Goal: Obtain resource: Obtain resource

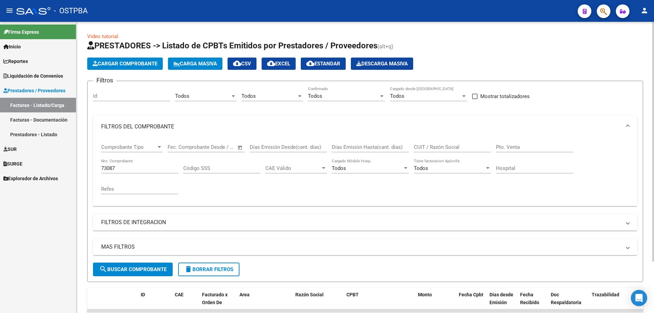
scroll to position [60, 0]
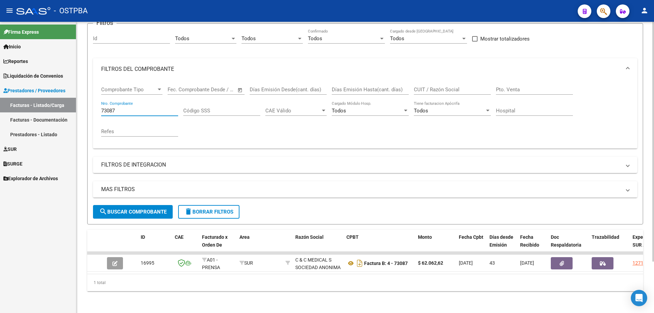
click at [144, 108] on input "73087" at bounding box center [139, 111] width 77 height 6
type input "7"
type input "73777"
click at [115, 211] on span "search Buscar Comprobante" at bounding box center [132, 212] width 67 height 6
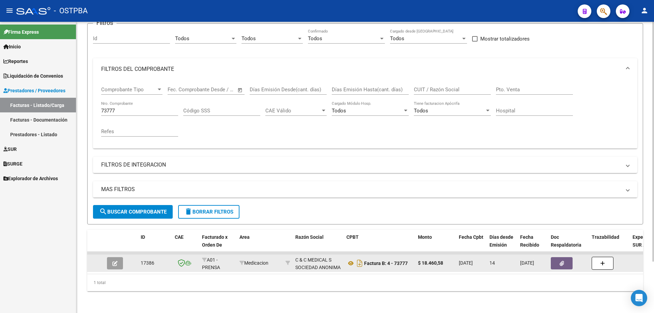
click at [116, 263] on icon "button" at bounding box center [114, 263] width 5 height 5
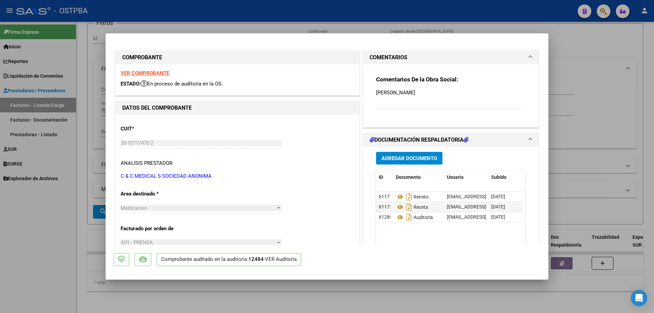
click at [142, 72] on strong "VER COMPROBANTE" at bounding box center [145, 73] width 49 height 6
click at [396, 196] on icon at bounding box center [400, 197] width 9 height 8
click at [396, 207] on icon at bounding box center [400, 207] width 9 height 8
click at [397, 216] on icon at bounding box center [400, 217] width 9 height 8
click at [246, 303] on div at bounding box center [327, 156] width 654 height 313
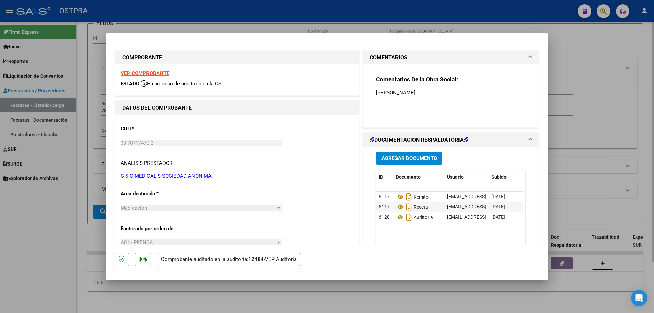
type input "$ 0,00"
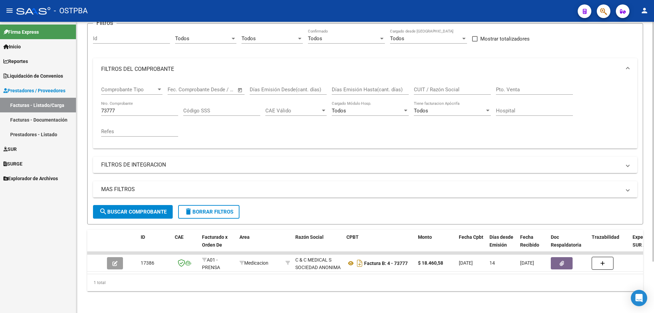
click at [132, 108] on input "73777" at bounding box center [139, 111] width 77 height 6
type input "73861"
click at [129, 209] on span "search Buscar Comprobante" at bounding box center [132, 212] width 67 height 6
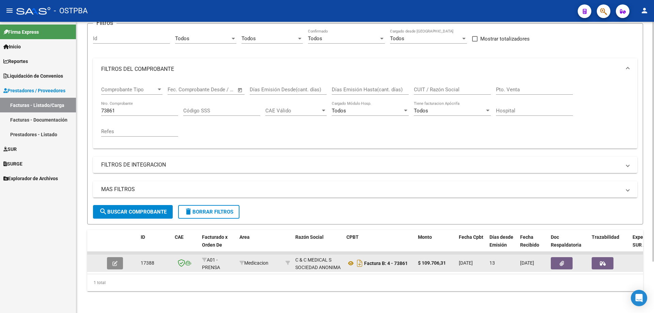
click at [116, 264] on icon "button" at bounding box center [114, 263] width 5 height 5
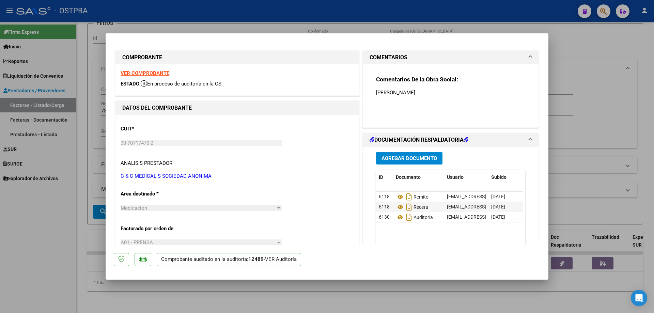
click at [145, 74] on strong "VER COMPROBANTE" at bounding box center [145, 73] width 49 height 6
click at [398, 196] on icon at bounding box center [400, 197] width 9 height 8
click at [396, 206] on icon at bounding box center [400, 207] width 9 height 8
click at [399, 217] on icon at bounding box center [400, 217] width 9 height 8
click at [218, 297] on div at bounding box center [327, 156] width 654 height 313
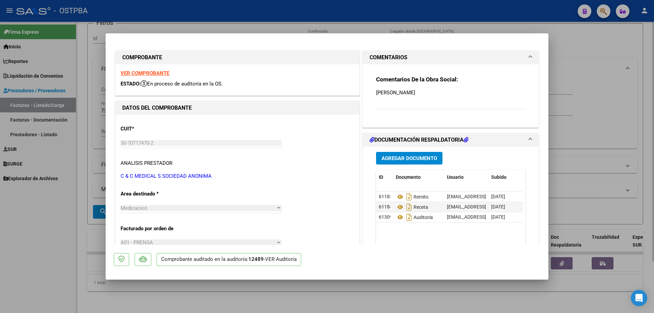
type input "$ 0,00"
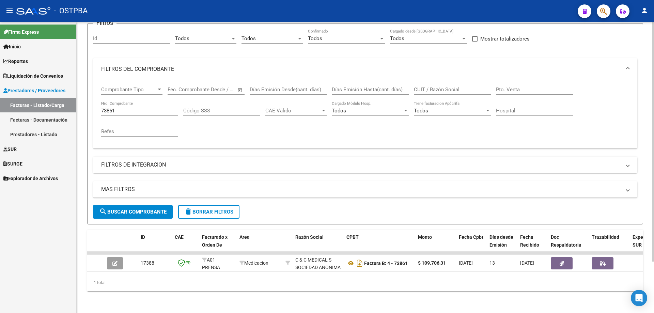
click at [163, 104] on div "73861 Nro. Comprobante" at bounding box center [139, 108] width 77 height 15
type input "7"
type input "20914"
click at [124, 212] on span "search Buscar Comprobante" at bounding box center [132, 212] width 67 height 6
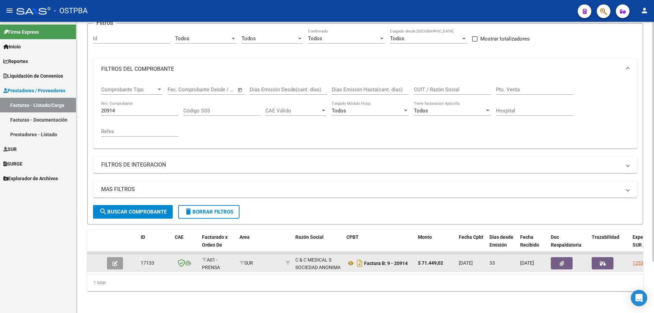
click at [113, 261] on icon "button" at bounding box center [114, 263] width 5 height 5
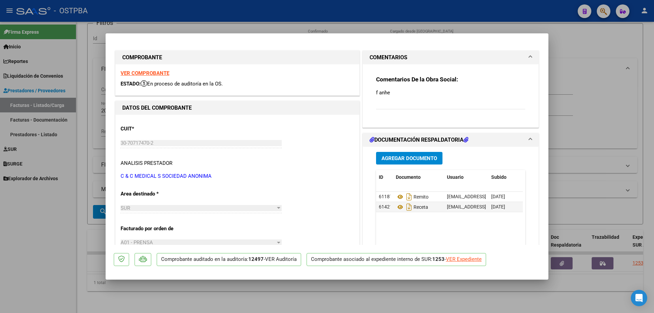
click at [139, 71] on strong "VER COMPROBANTE" at bounding box center [145, 73] width 49 height 6
click at [398, 197] on icon at bounding box center [400, 197] width 9 height 8
click at [398, 208] on icon at bounding box center [400, 207] width 9 height 8
click at [262, 305] on div at bounding box center [327, 156] width 654 height 313
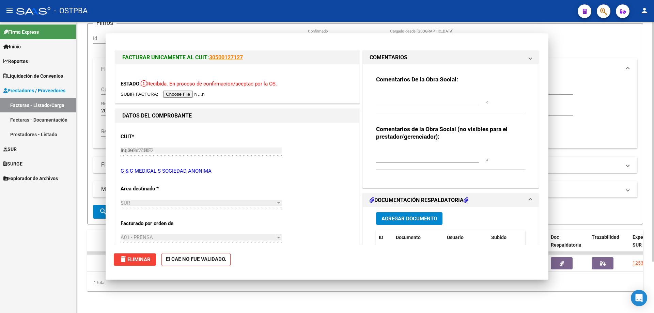
type input "$ 0,00"
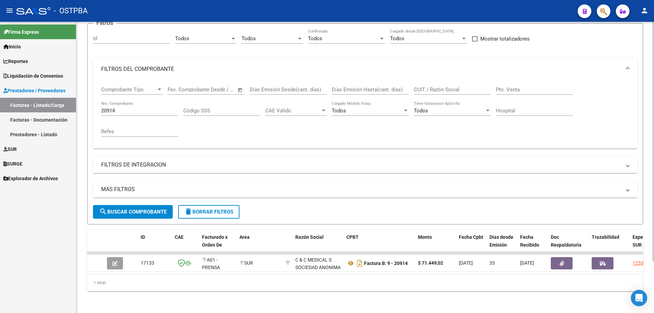
click at [125, 109] on input "20914" at bounding box center [139, 111] width 77 height 6
type input "20988"
click at [116, 209] on span "search Buscar Comprobante" at bounding box center [132, 212] width 67 height 6
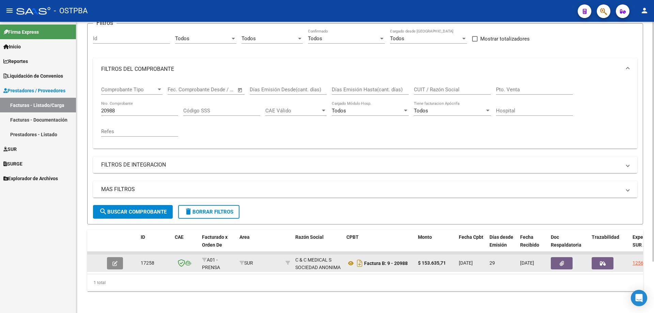
click at [117, 261] on icon "button" at bounding box center [114, 263] width 5 height 5
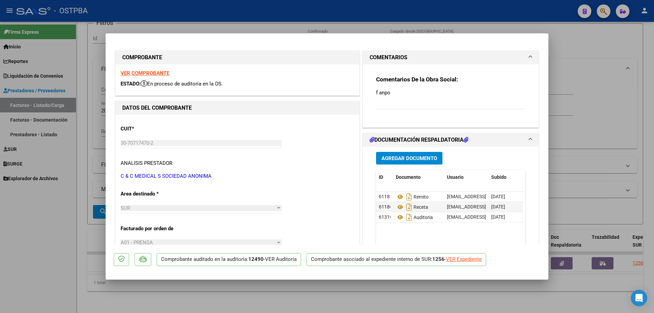
click at [141, 73] on strong "VER COMPROBANTE" at bounding box center [145, 73] width 49 height 6
click at [397, 197] on icon at bounding box center [400, 197] width 9 height 8
click at [396, 207] on icon at bounding box center [400, 207] width 9 height 8
click at [397, 215] on icon at bounding box center [400, 217] width 9 height 8
click at [220, 300] on div at bounding box center [327, 156] width 654 height 313
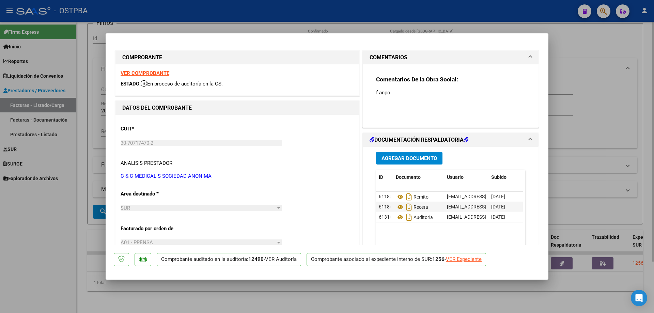
type input "$ 0,00"
